Goal: Task Accomplishment & Management: Manage account settings

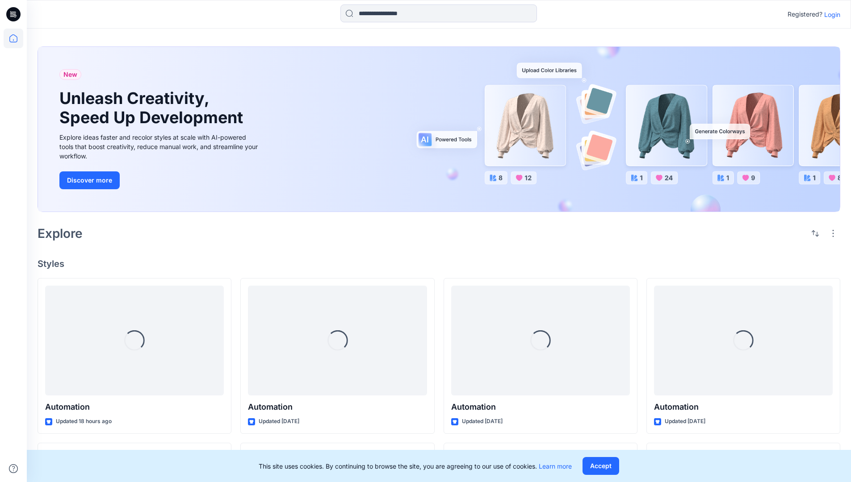
click at [830, 14] on p "Login" at bounding box center [832, 14] width 16 height 9
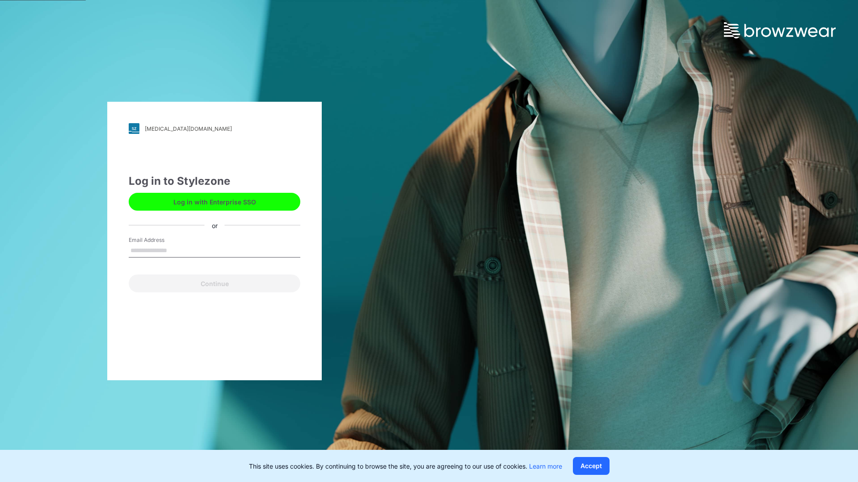
click at [176, 250] on input "Email Address" at bounding box center [215, 250] width 172 height 13
type input "**********"
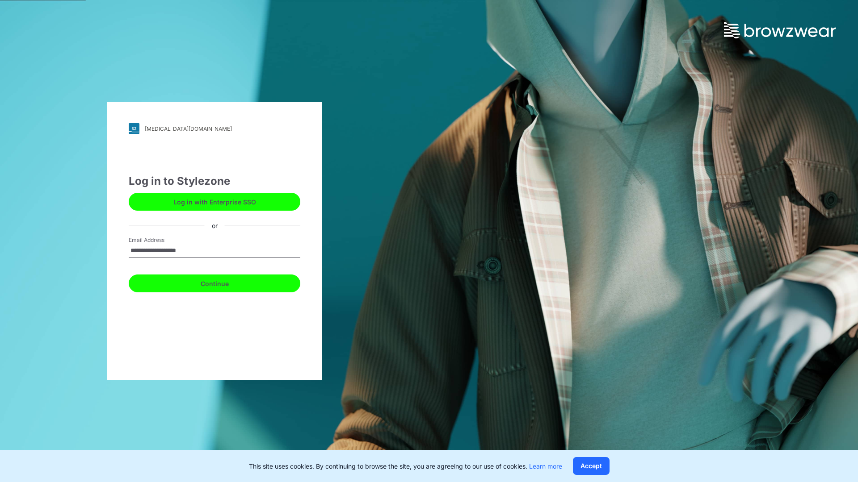
click at [224, 282] on button "Continue" at bounding box center [215, 284] width 172 height 18
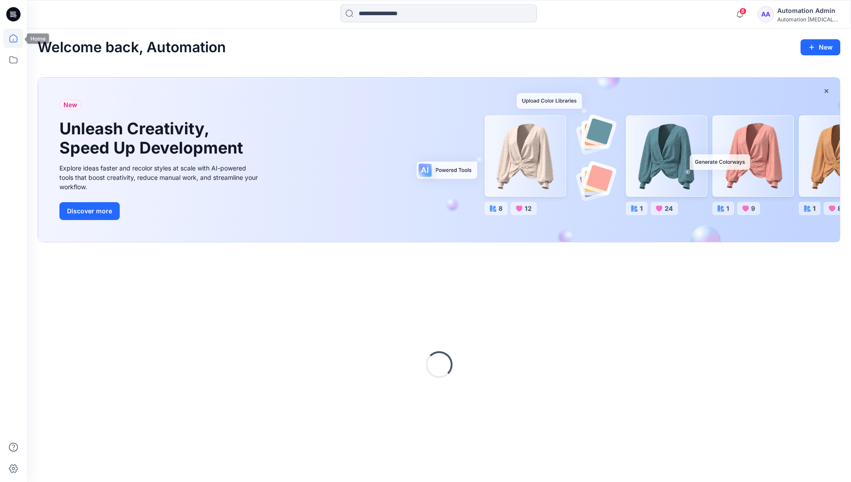
click at [17, 38] on icon at bounding box center [13, 38] width 8 height 8
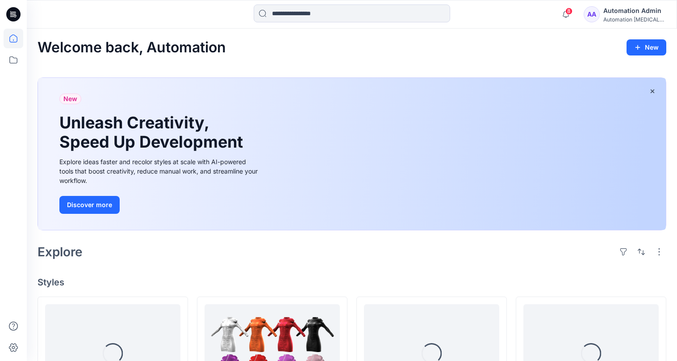
scroll to position [36, 0]
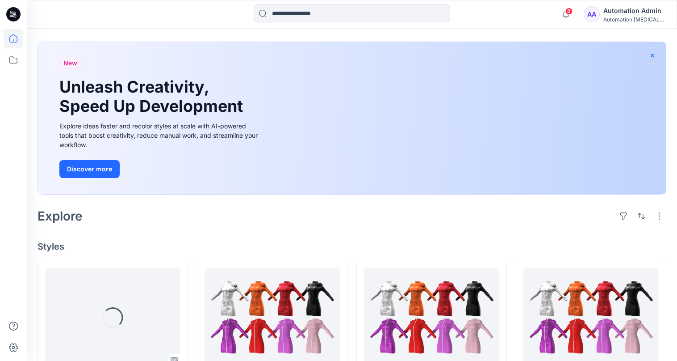
click at [652, 55] on icon "button" at bounding box center [653, 55] width 4 height 4
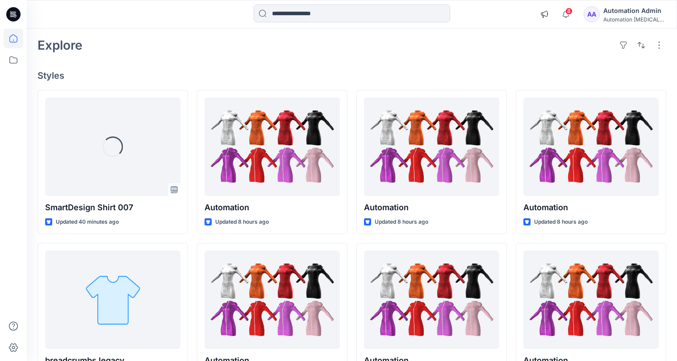
click at [638, 21] on div "Automation testim..." at bounding box center [635, 19] width 63 height 7
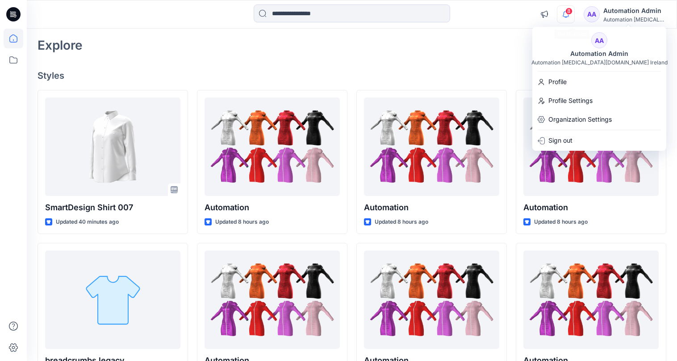
click at [569, 15] on icon "button" at bounding box center [566, 14] width 6 height 6
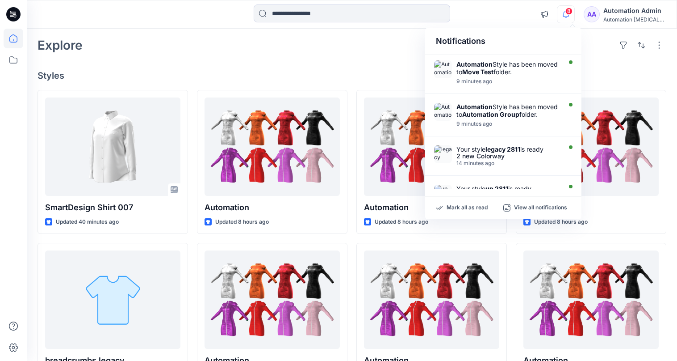
scroll to position [0, 0]
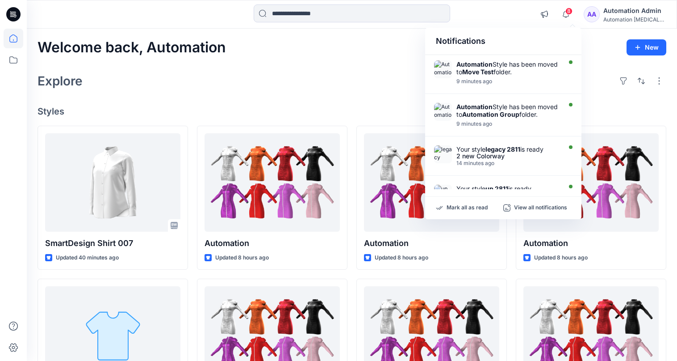
click at [443, 45] on div "Notifications" at bounding box center [503, 41] width 156 height 27
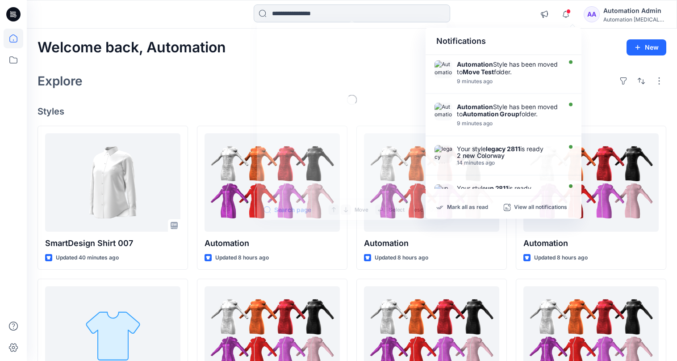
click at [354, 19] on input at bounding box center [352, 13] width 197 height 18
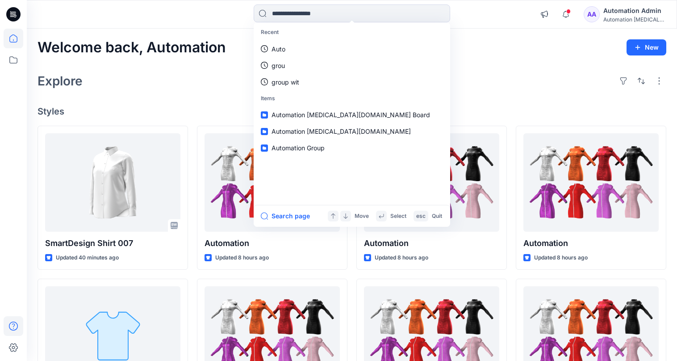
click at [11, 325] on icon at bounding box center [14, 326] width 20 height 20
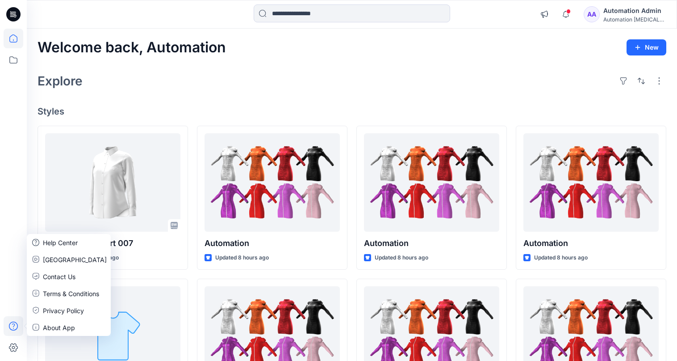
click at [162, 88] on div "Explore" at bounding box center [352, 80] width 629 height 21
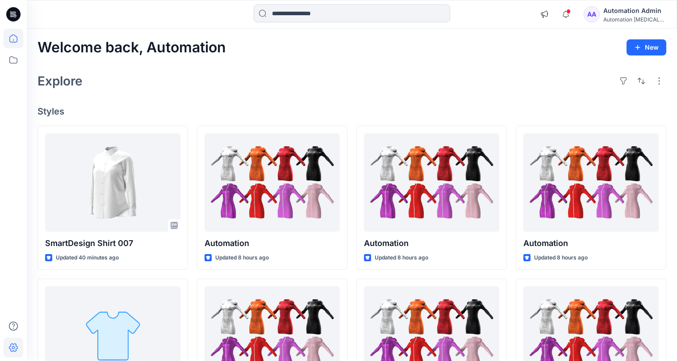
click at [18, 344] on icon at bounding box center [14, 347] width 20 height 20
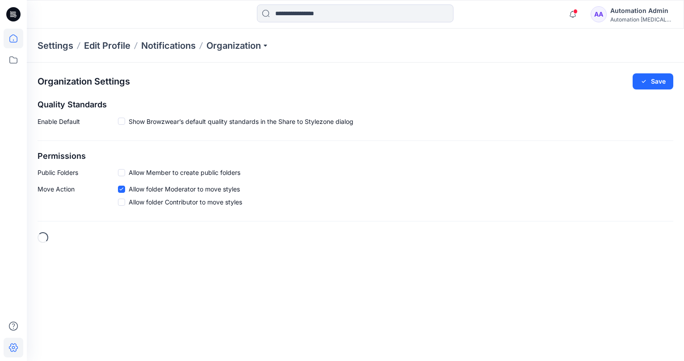
click at [18, 40] on icon at bounding box center [14, 39] width 20 height 20
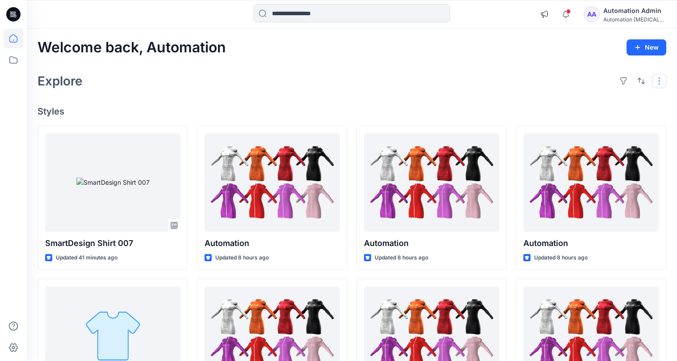
click at [658, 85] on button "button" at bounding box center [659, 81] width 14 height 14
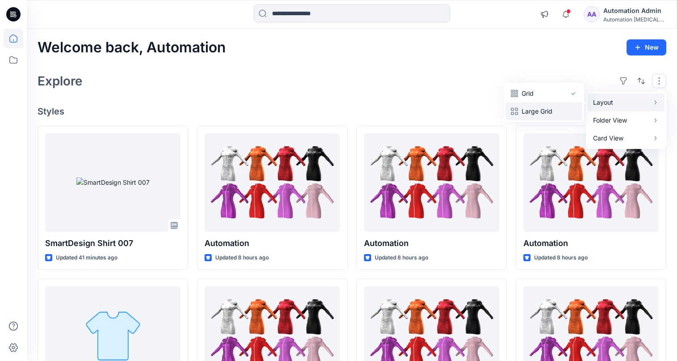
click at [553, 106] on p "Large Grid" at bounding box center [544, 111] width 45 height 11
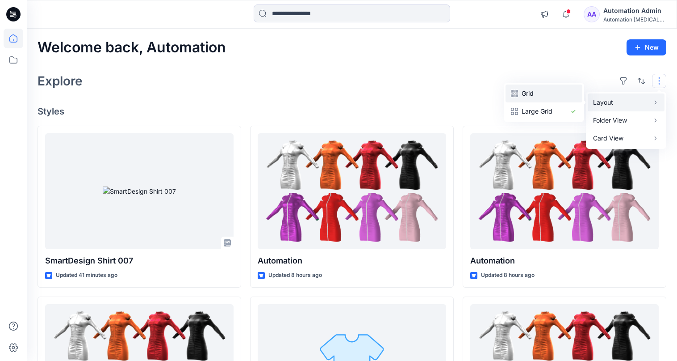
click at [533, 93] on p "Grid" at bounding box center [544, 93] width 45 height 11
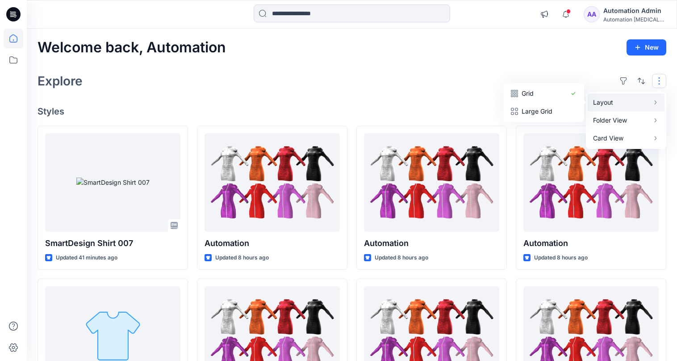
click at [660, 81] on button "button" at bounding box center [659, 81] width 14 height 14
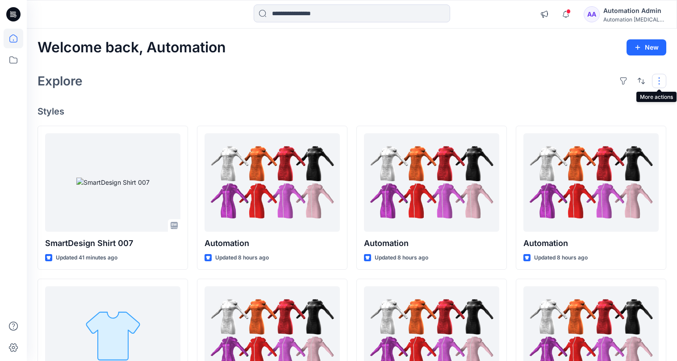
click at [655, 81] on button "button" at bounding box center [659, 81] width 14 height 14
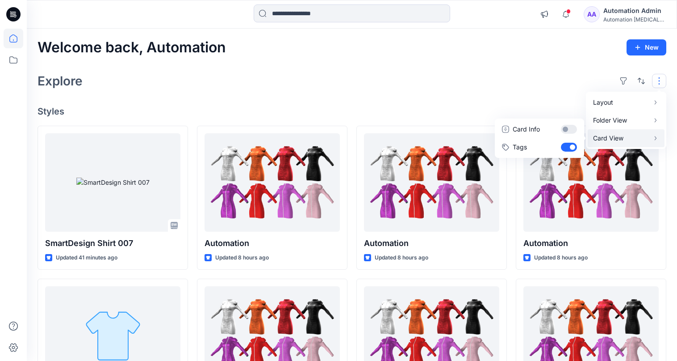
click at [630, 135] on p "Card View" at bounding box center [621, 138] width 56 height 11
click at [568, 129] on button "Card Info" at bounding box center [540, 129] width 86 height 18
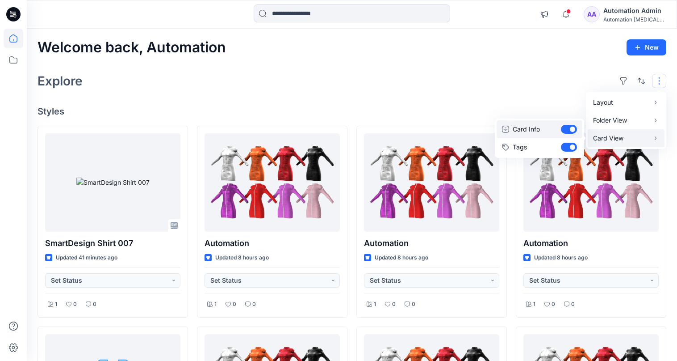
click at [568, 129] on button "Card Info" at bounding box center [540, 129] width 86 height 18
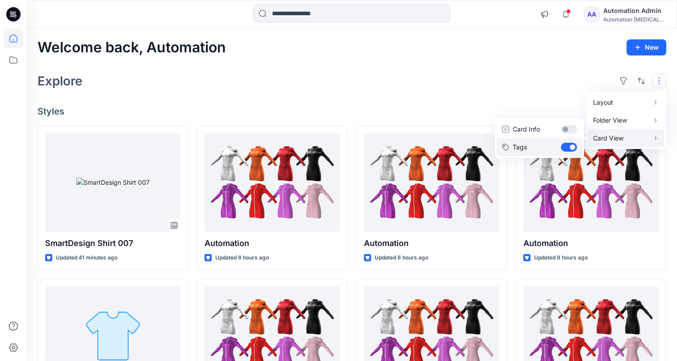
click at [569, 145] on button "Tags" at bounding box center [540, 147] width 86 height 18
click at [650, 78] on div "Layout Grid Large Grid Folder View Compact Card Card View Card Info Tags" at bounding box center [641, 81] width 50 height 14
click at [558, 80] on div "Explore" at bounding box center [352, 80] width 629 height 21
click at [653, 80] on button "button" at bounding box center [659, 81] width 14 height 14
click at [621, 137] on p "Card View" at bounding box center [621, 138] width 56 height 11
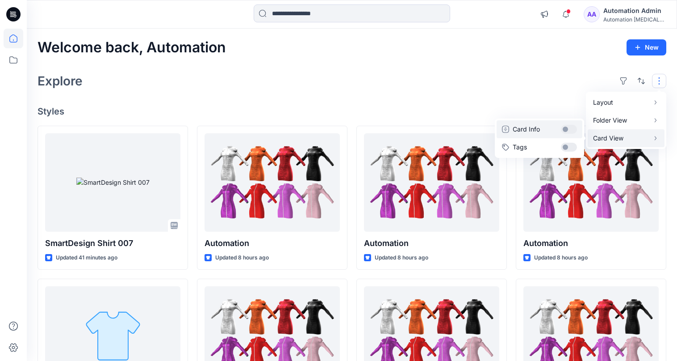
click at [570, 129] on button "Card Info" at bounding box center [540, 129] width 86 height 18
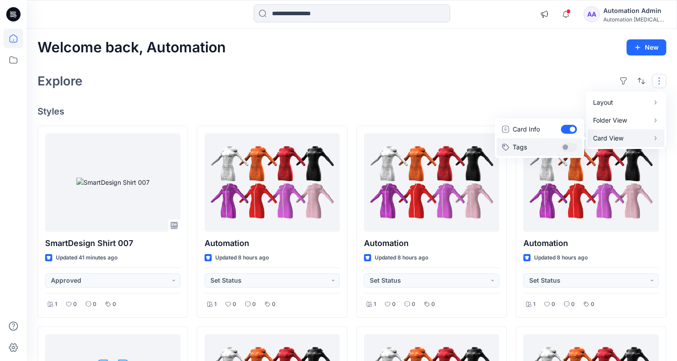
click at [570, 142] on button "Tags" at bounding box center [540, 147] width 86 height 18
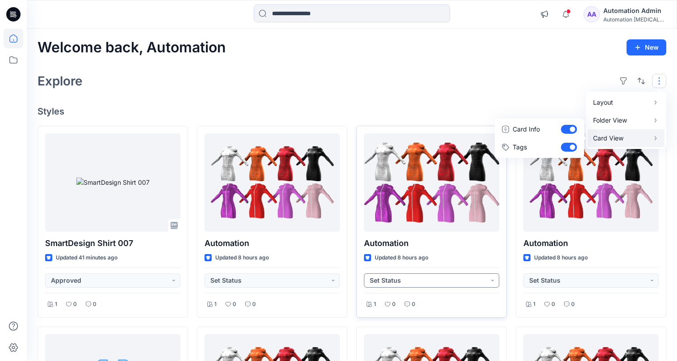
click at [492, 283] on button "Set Status" at bounding box center [431, 280] width 135 height 14
